Goal: Task Accomplishment & Management: Use online tool/utility

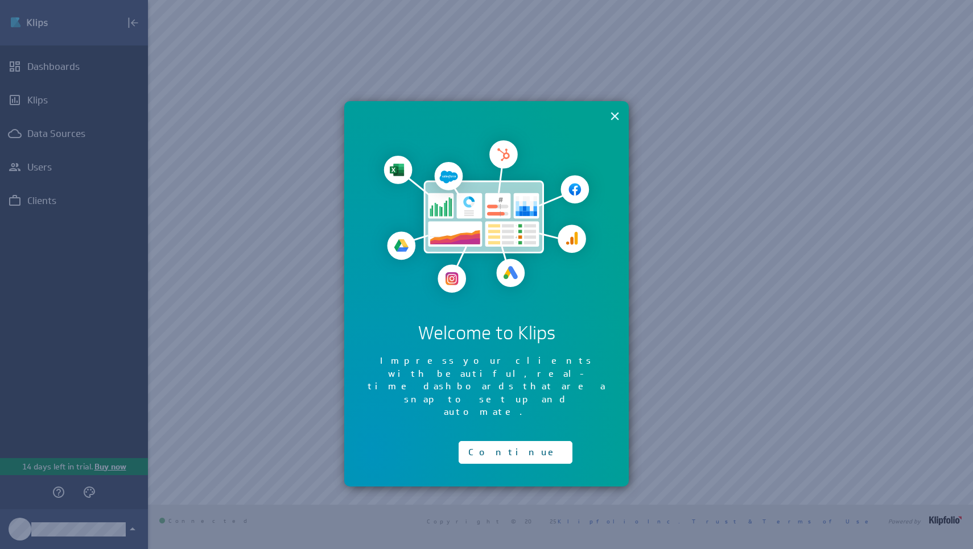
click at [615, 119] on button "×" at bounding box center [614, 116] width 11 height 23
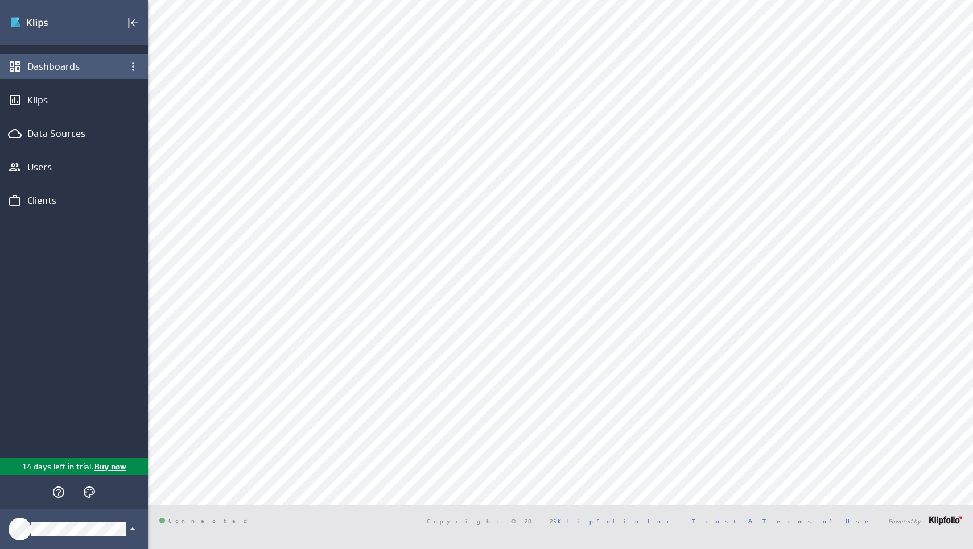
click at [71, 77] on div "Dashboards" at bounding box center [74, 66] width 148 height 25
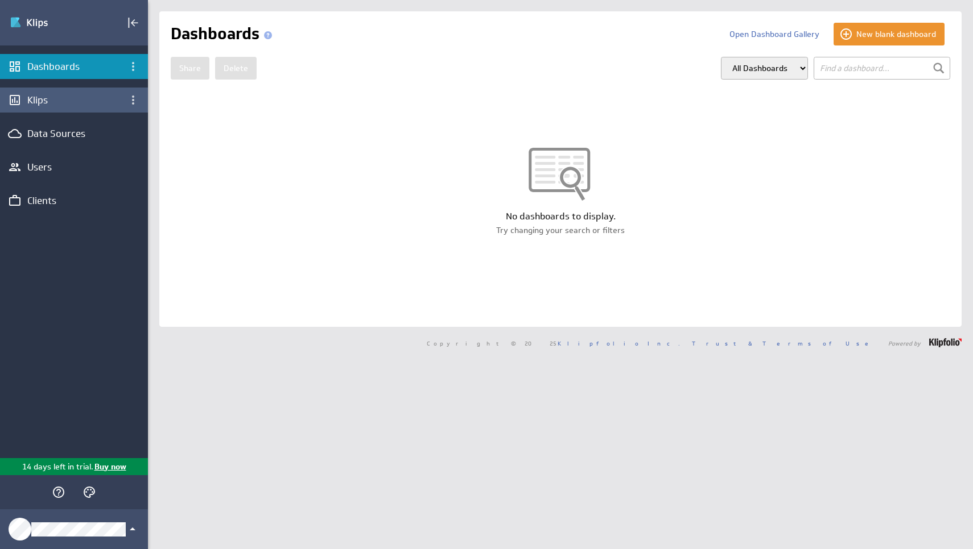
click at [65, 100] on div "Klips" at bounding box center [73, 100] width 93 height 13
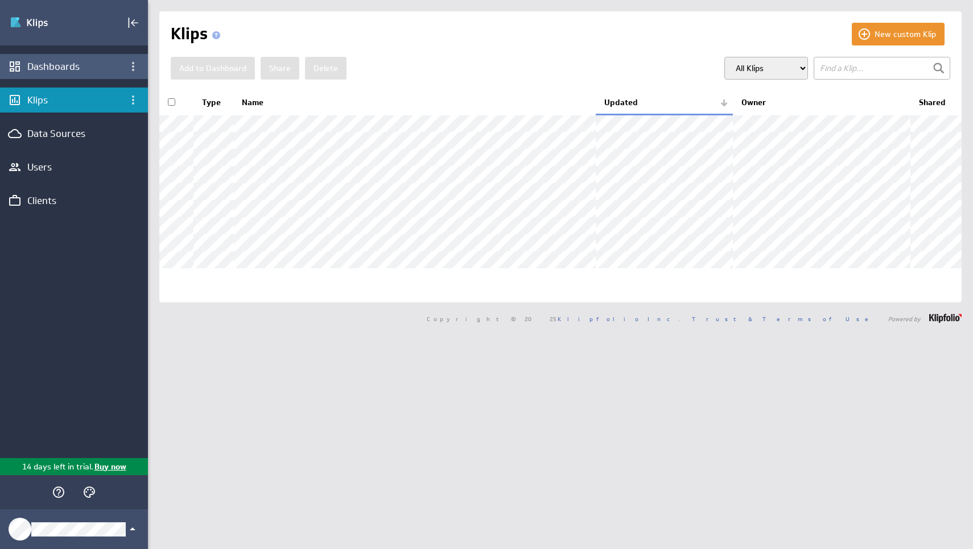
click at [74, 69] on div "Dashboards" at bounding box center [73, 66] width 93 height 13
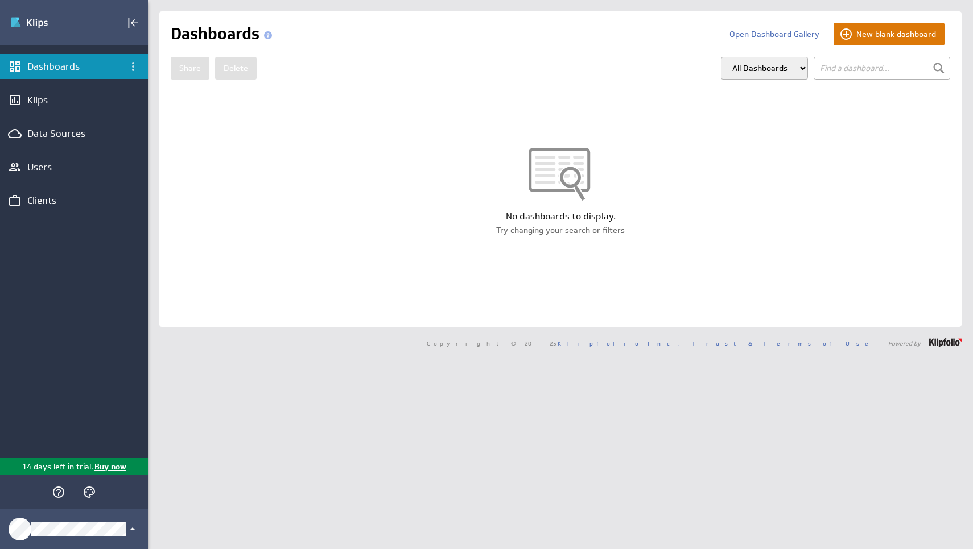
click at [867, 31] on button "New blank dashboard" at bounding box center [888, 34] width 111 height 23
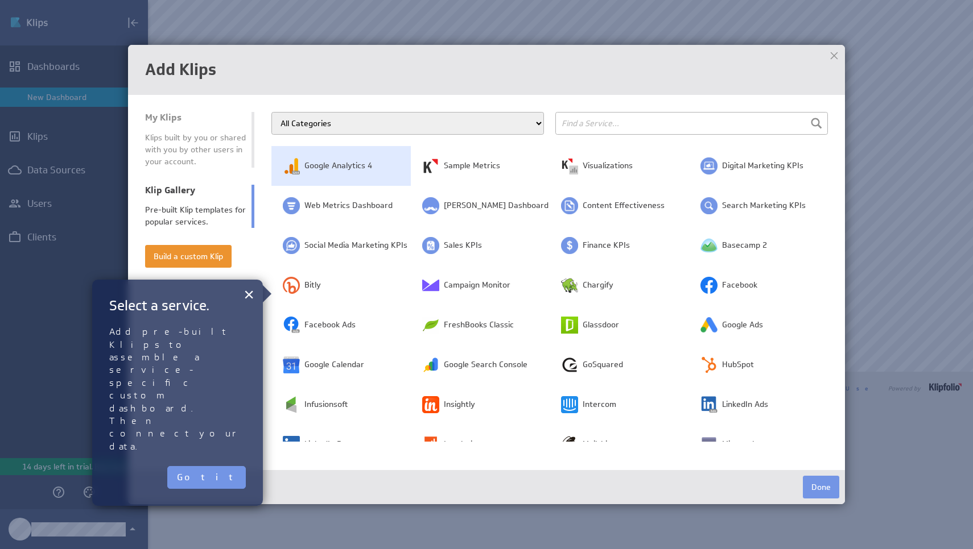
click at [354, 170] on span "Google Analytics 4" at bounding box center [338, 165] width 68 height 11
